Goal: Information Seeking & Learning: Learn about a topic

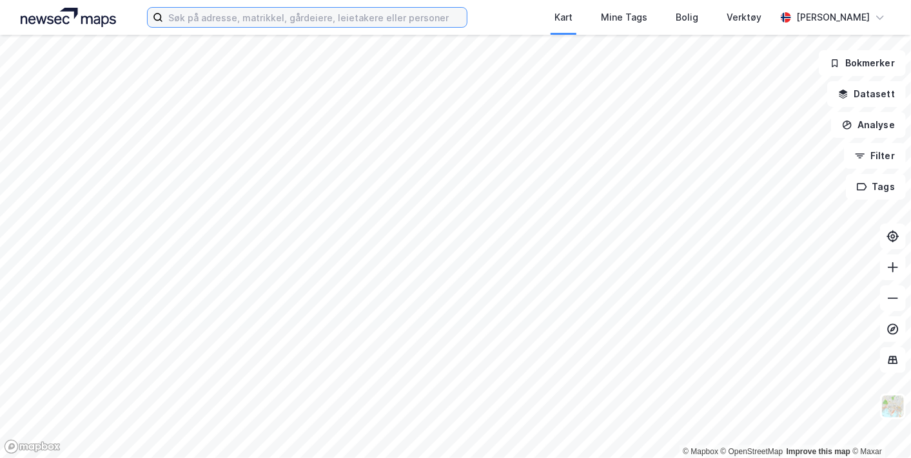
click at [391, 12] on input at bounding box center [314, 17] width 303 height 19
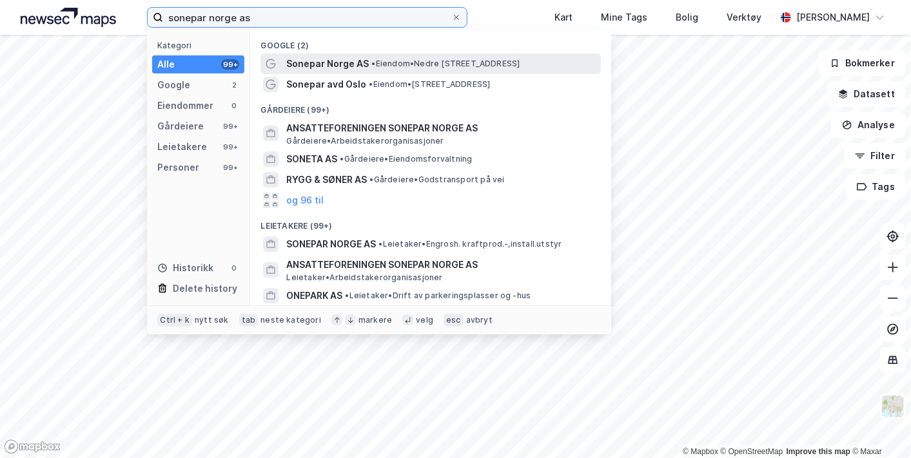
type input "sonepar norge as"
click at [377, 66] on span "• Eiendom • Nedre [STREET_ADDRESS]" at bounding box center [445, 64] width 148 height 10
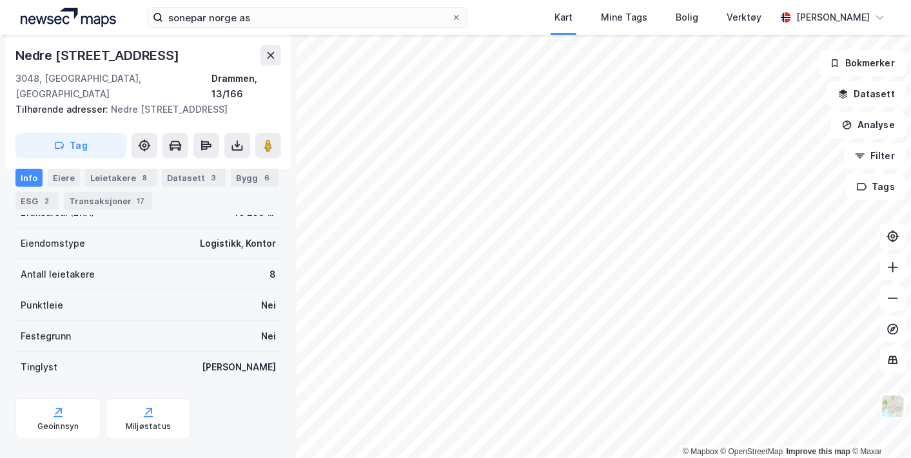
scroll to position [320, 0]
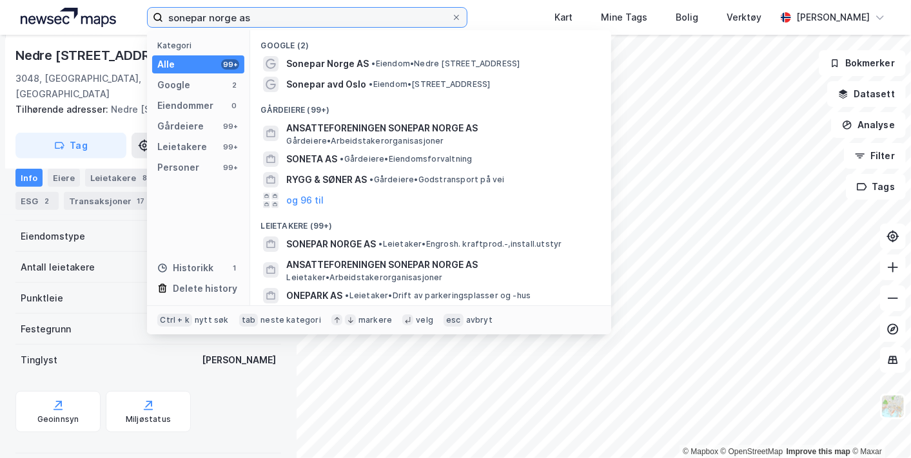
click at [273, 11] on input "sonepar norge as" at bounding box center [306, 17] width 287 height 19
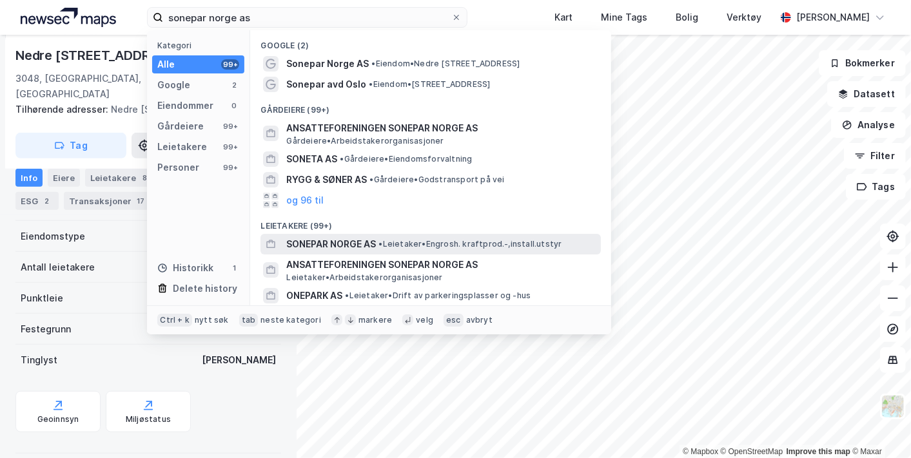
click at [349, 245] on span "SONEPAR NORGE AS" at bounding box center [331, 244] width 90 height 15
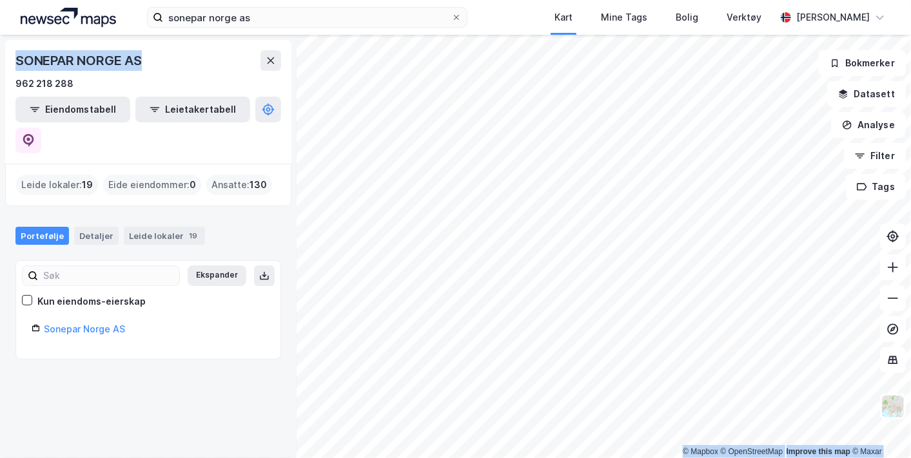
drag, startPoint x: 163, startPoint y: 63, endPoint x: -2, endPoint y: 57, distance: 165.1
click at [0, 57] on html "sonepar norge as Kart Mine Tags Bolig Verktøy [PERSON_NAME] © Mapbox © OpenStre…" at bounding box center [455, 229] width 911 height 458
copy div "© Mapbox © OpenStreetMap Improve this map © Maxar SONEPAR NORGE AS"
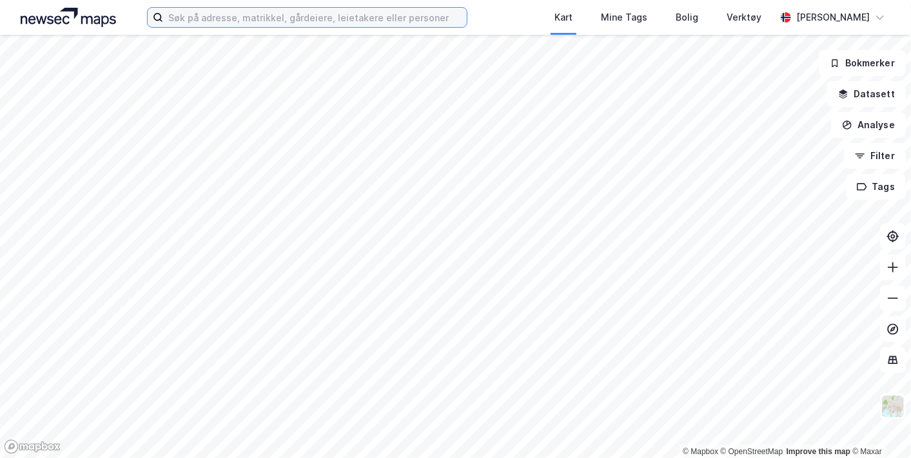
click at [352, 11] on input at bounding box center [314, 17] width 303 height 19
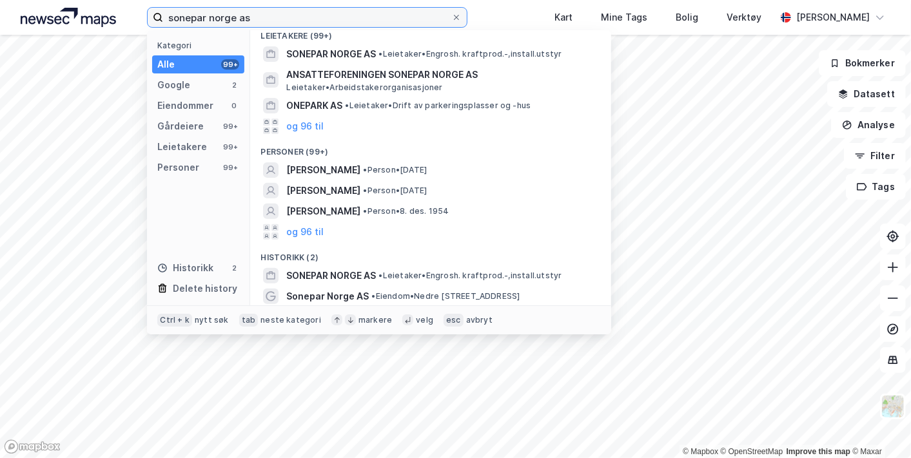
scroll to position [191, 0]
type input "sonepar norge as"
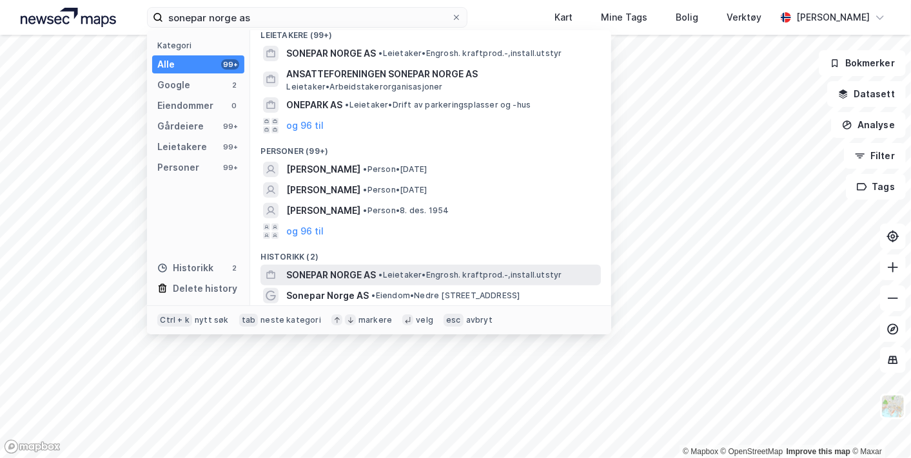
click at [356, 276] on span "SONEPAR NORGE AS" at bounding box center [331, 274] width 90 height 15
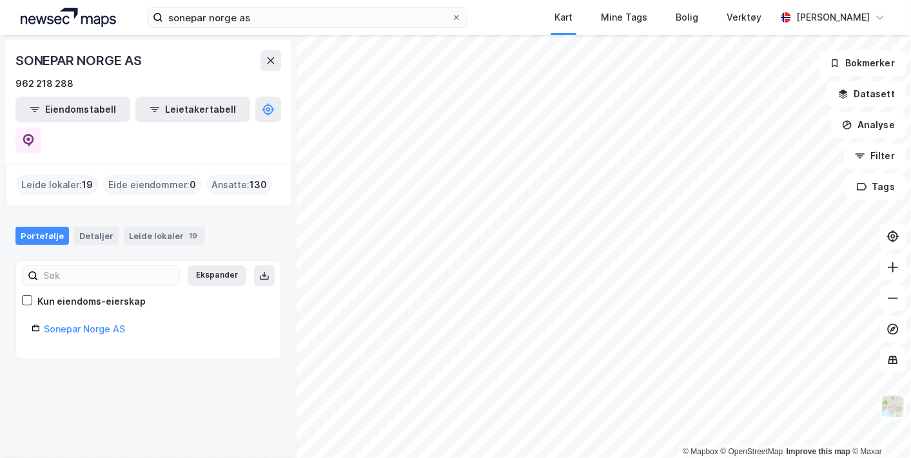
click at [184, 175] on div "Eide eiendommer : 0" at bounding box center [152, 185] width 98 height 21
click at [111, 324] on link "Sonepar Norge AS" at bounding box center [84, 329] width 81 height 11
click at [77, 324] on link "Sonepar Norge AS" at bounding box center [84, 329] width 81 height 11
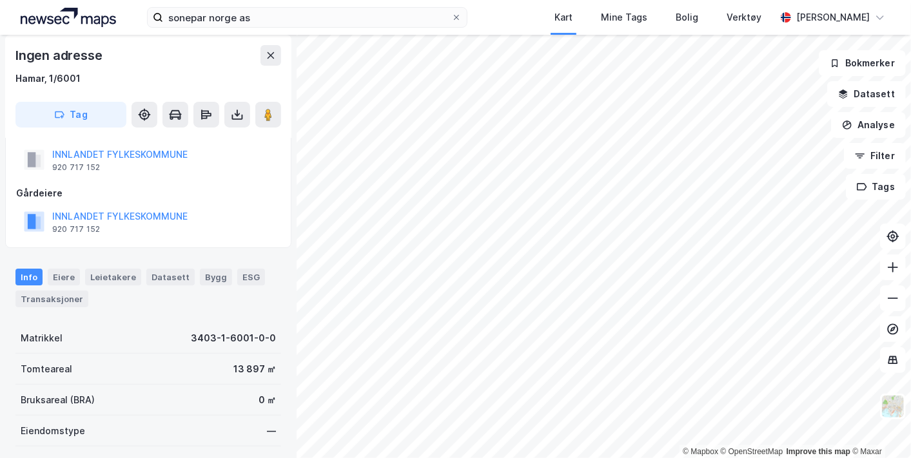
scroll to position [282, 0]
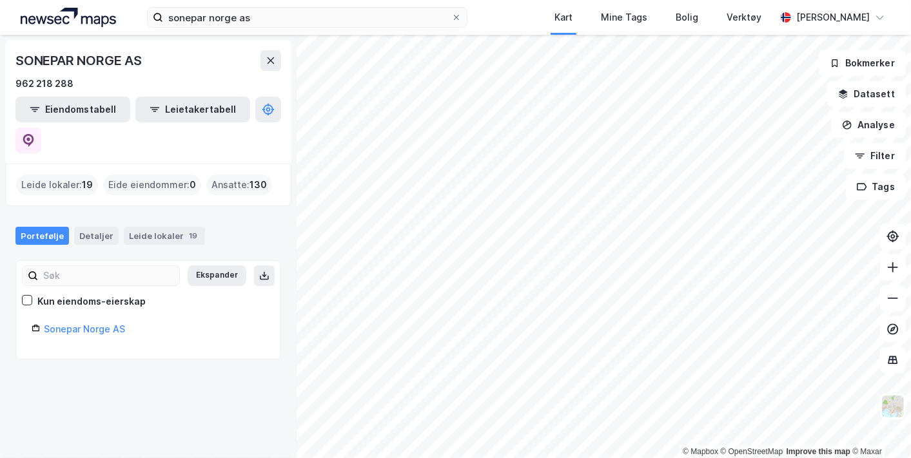
click at [416, 124] on div "© Mapbox © OpenStreetMap Improve this map © Maxar SONEPAR NORGE AS 962 218 288 …" at bounding box center [455, 246] width 911 height 423
click at [165, 227] on div "Leide lokaler 19" at bounding box center [164, 236] width 81 height 18
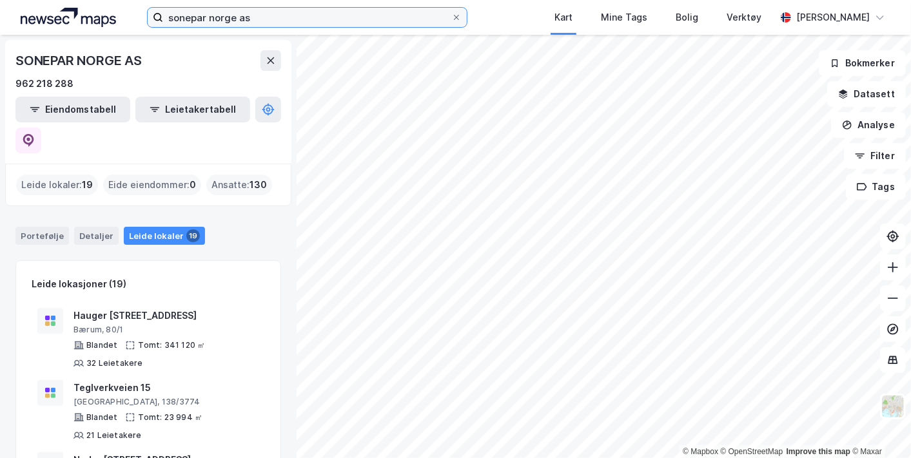
click at [333, 20] on input "sonepar norge as" at bounding box center [306, 17] width 287 height 19
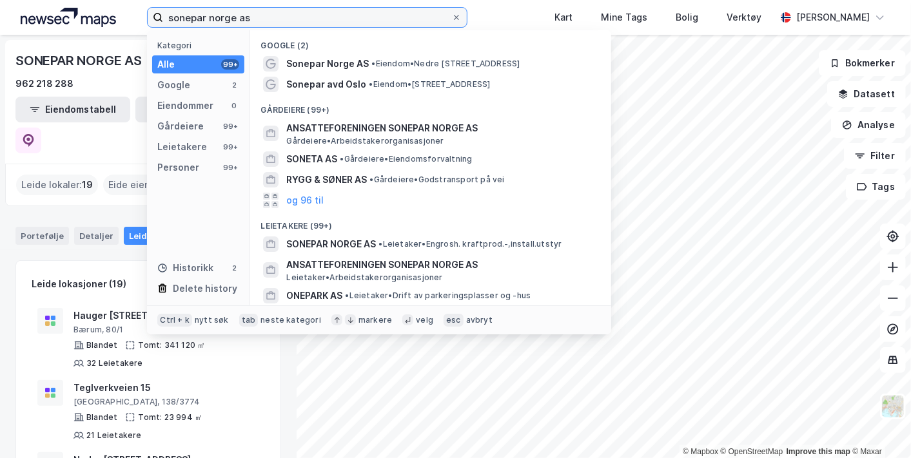
click at [333, 20] on input "sonepar norge as" at bounding box center [306, 17] width 287 height 19
paste input "962218288"
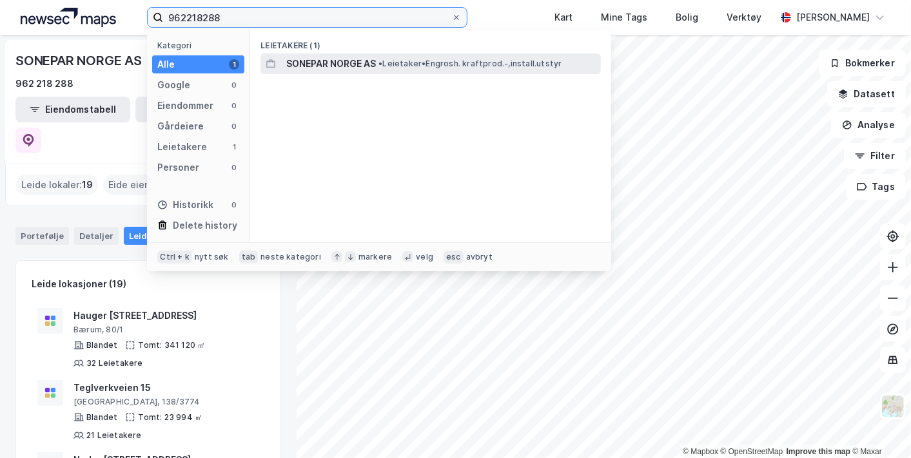
type input "962218288"
click at [356, 61] on span "SONEPAR NORGE AS" at bounding box center [331, 63] width 90 height 15
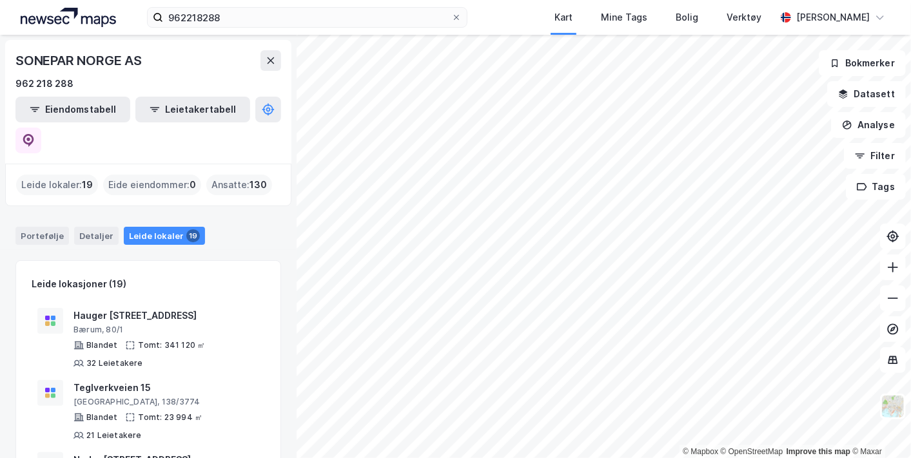
scroll to position [72, 0]
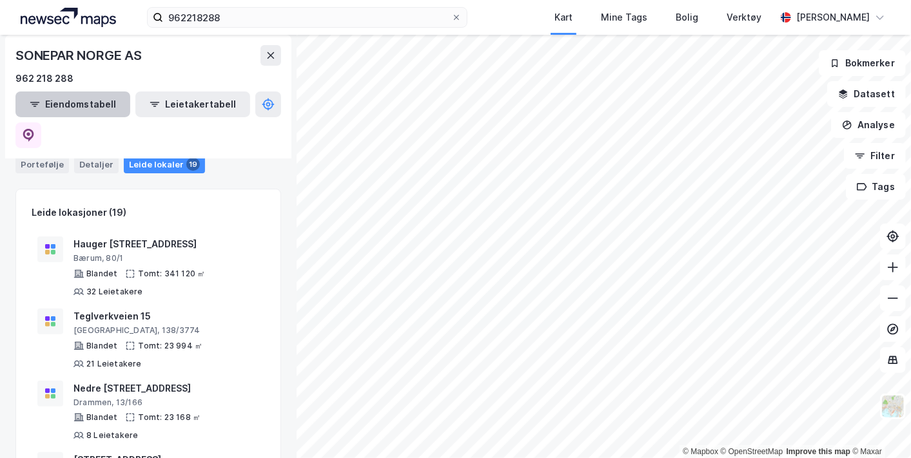
click at [92, 101] on button "Eiendomstabell" at bounding box center [72, 105] width 115 height 26
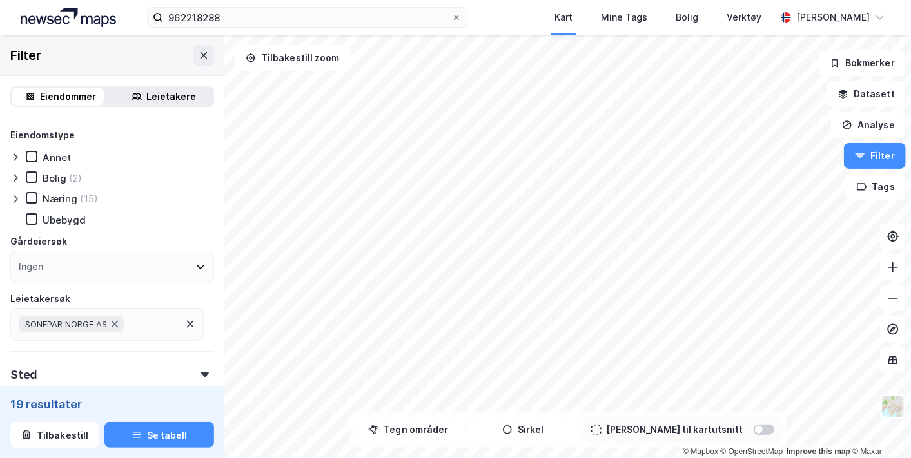
click at [169, 99] on div "Leietakere" at bounding box center [172, 96] width 50 height 15
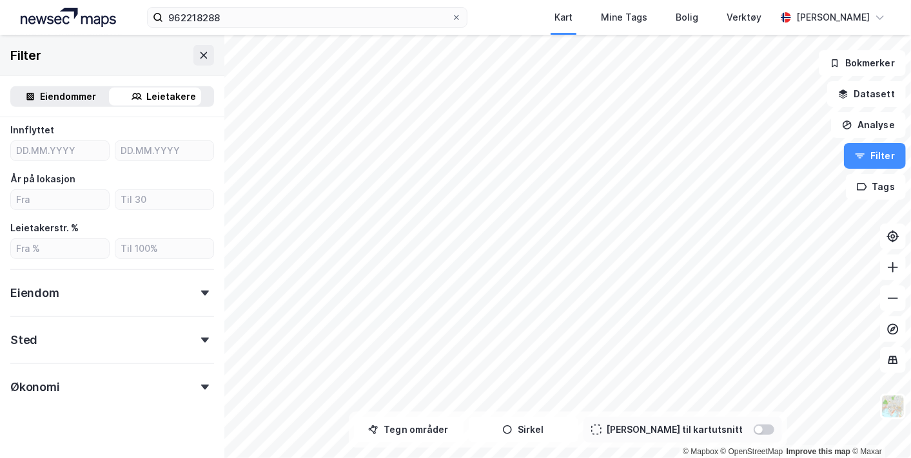
scroll to position [346, 0]
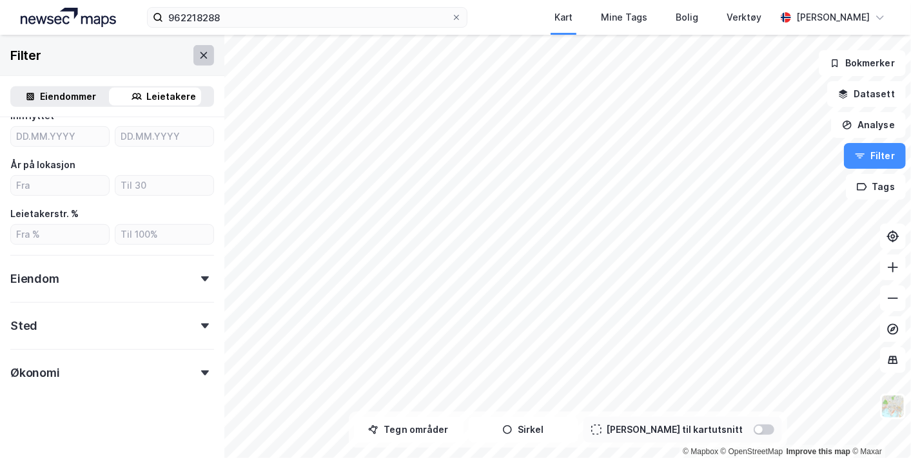
click at [200, 57] on button at bounding box center [203, 55] width 21 height 21
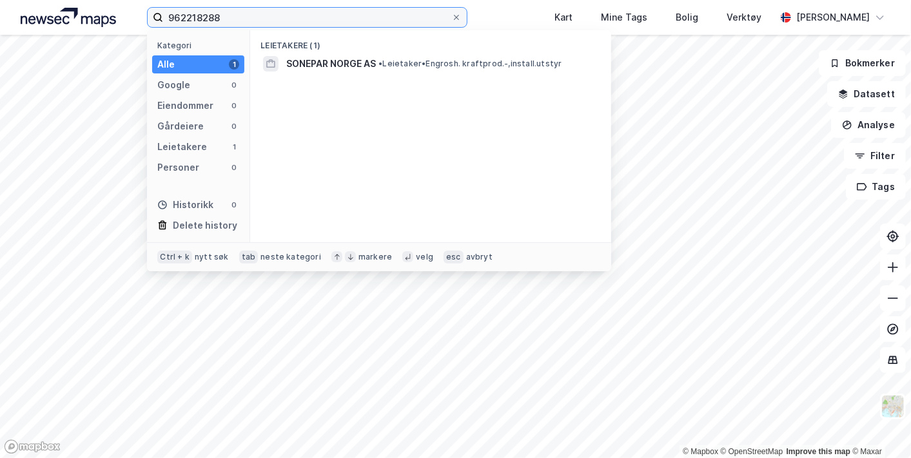
click at [239, 19] on input "962218288" at bounding box center [306, 17] width 287 height 19
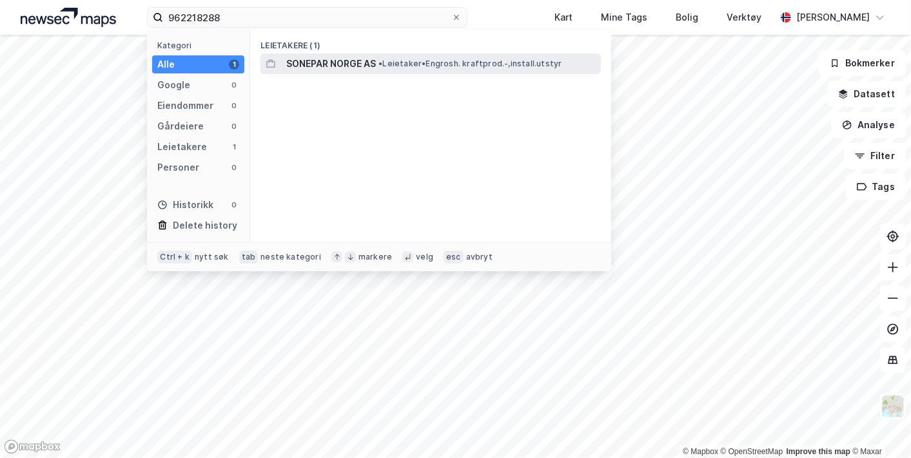
click at [301, 62] on span "SONEPAR NORGE AS" at bounding box center [331, 63] width 90 height 15
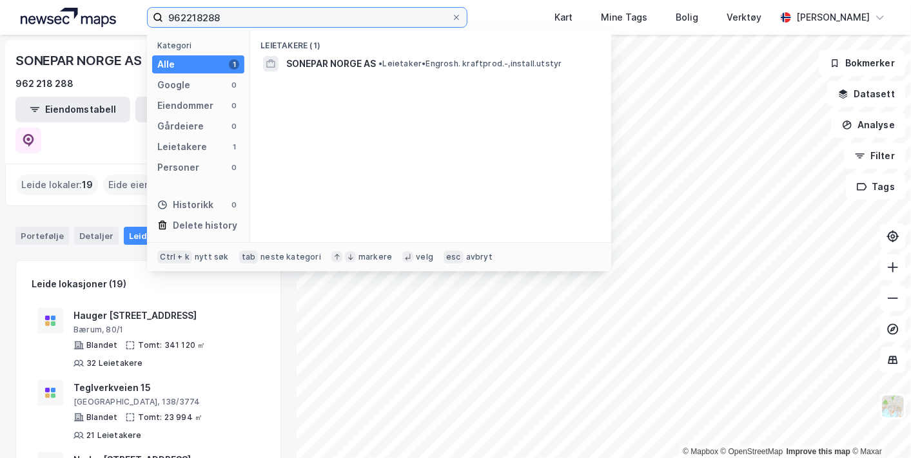
click at [253, 22] on input "962218288" at bounding box center [306, 17] width 287 height 19
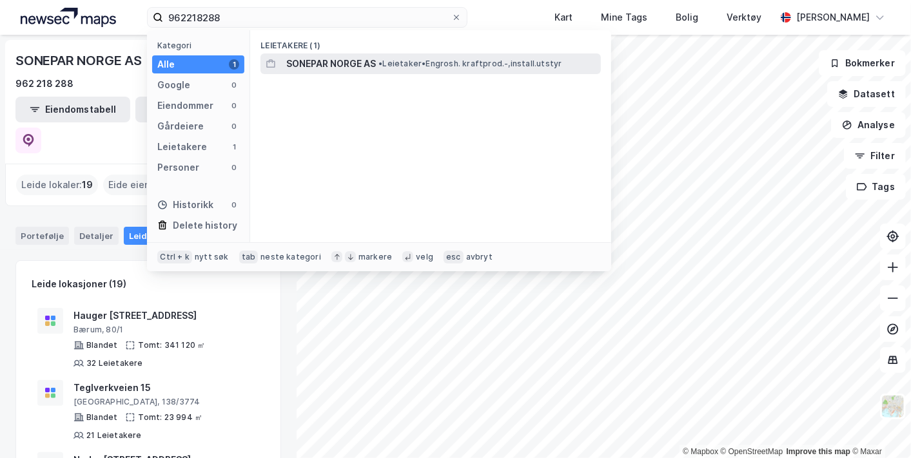
click at [286, 70] on span "SONEPAR NORGE AS" at bounding box center [331, 63] width 90 height 15
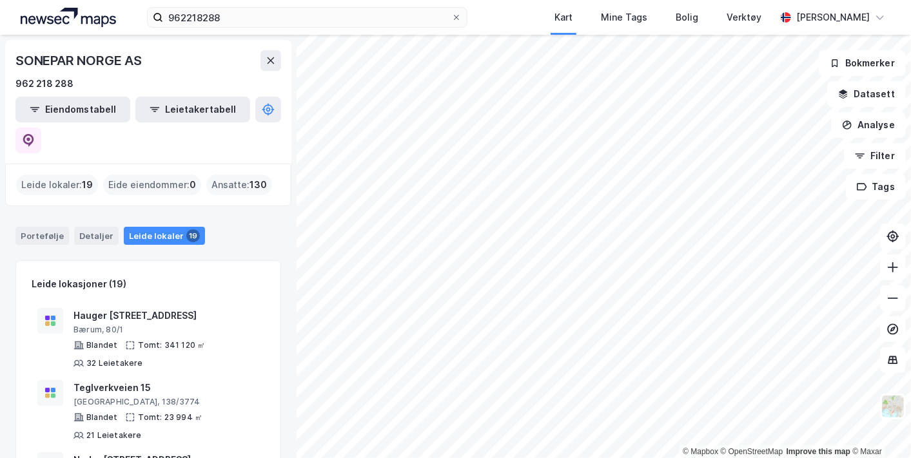
click at [63, 20] on img at bounding box center [68, 17] width 95 height 19
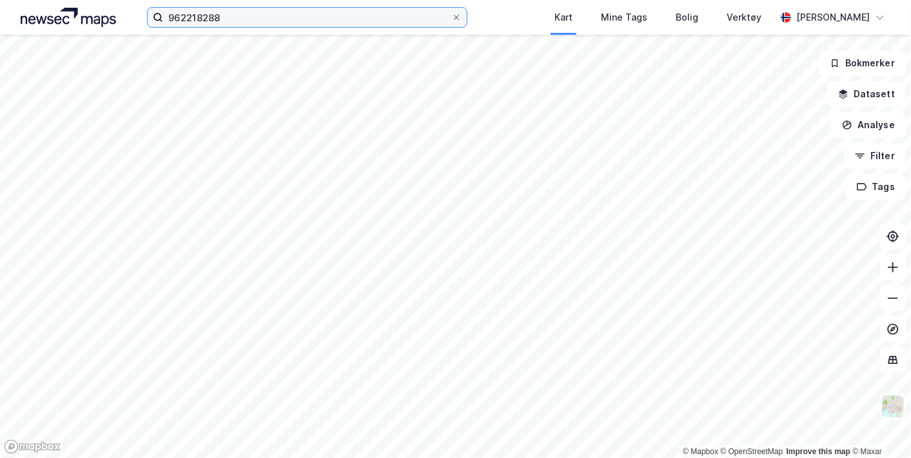
click at [248, 18] on input "962218288" at bounding box center [306, 17] width 287 height 19
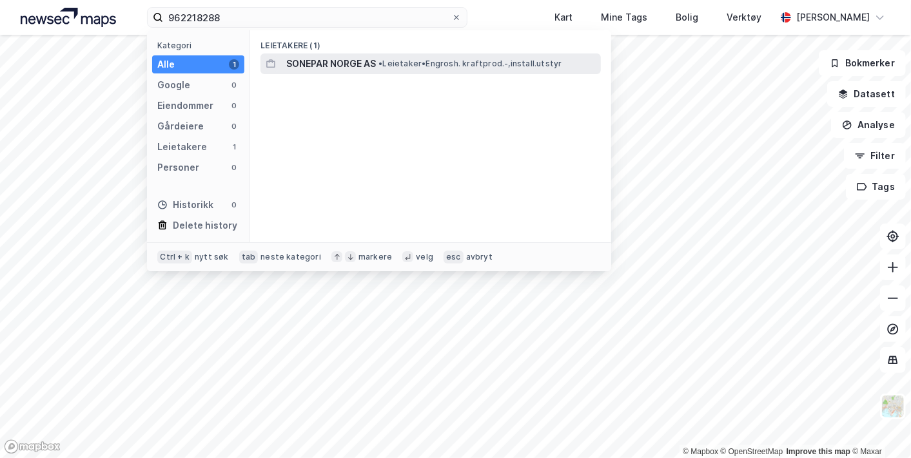
click at [336, 55] on div "SONEPAR NORGE AS • Leietaker • Engrosh. kraftprod.-,install.utstyr" at bounding box center [430, 63] width 340 height 21
